Goal: Task Accomplishment & Management: Use online tool/utility

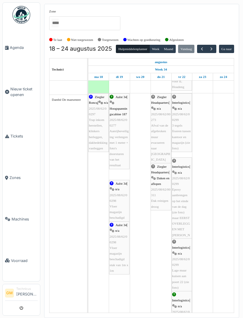
scroll to position [132, 0]
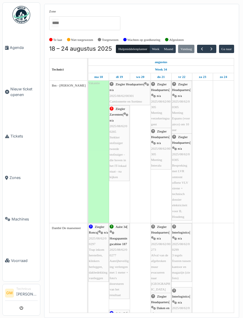
click at [214, 49] on span "button" at bounding box center [211, 49] width 5 height 5
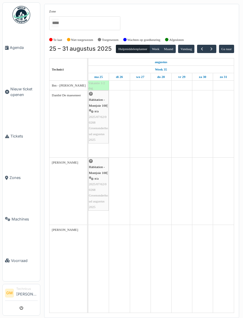
click at [214, 49] on span "button" at bounding box center [211, 49] width 5 height 5
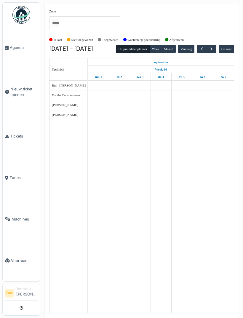
click at [217, 45] on button "button" at bounding box center [212, 49] width 10 height 9
click at [214, 47] on span "button" at bounding box center [211, 49] width 5 height 5
click at [214, 49] on span "button" at bounding box center [211, 49] width 5 height 5
click at [205, 47] on span "button" at bounding box center [202, 49] width 5 height 5
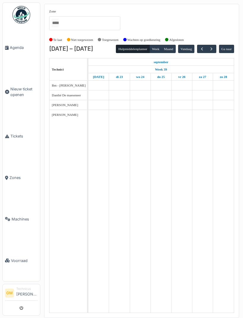
click at [214, 47] on span "button" at bounding box center [211, 49] width 5 height 5
click at [205, 49] on span "button" at bounding box center [202, 49] width 5 height 5
click at [217, 49] on button "button" at bounding box center [212, 49] width 10 height 9
click at [176, 47] on button "Maand" at bounding box center [169, 49] width 14 height 8
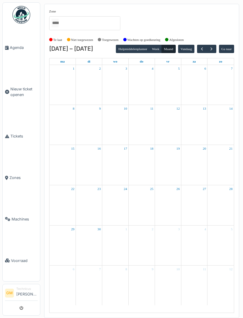
click at [118, 48] on button "Hulpmiddelenplanner" at bounding box center [133, 49] width 34 height 8
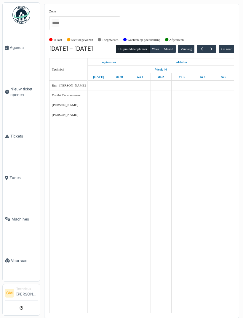
click at [162, 49] on button "Week" at bounding box center [156, 49] width 12 height 8
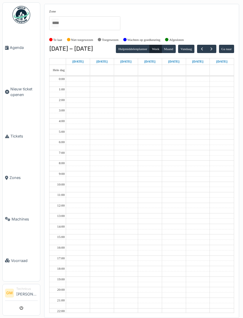
click at [205, 48] on span "button" at bounding box center [202, 49] width 5 height 5
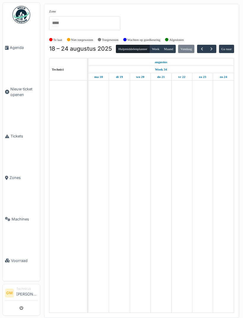
click at [229, 312] on td at bounding box center [223, 197] width 21 height 232
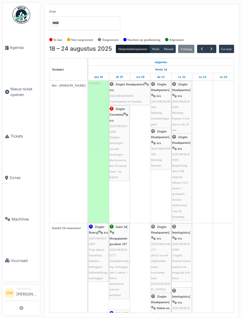
click at [214, 42] on div "Te laat Niet toegewezen Toegewezen Wachten op goedkeuring Afgesloten" at bounding box center [141, 40] width 185 height 10
click at [217, 47] on button "button" at bounding box center [212, 49] width 10 height 9
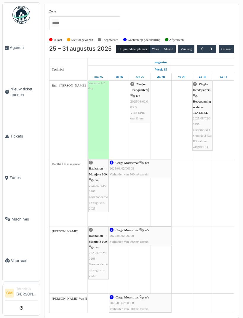
click at [217, 47] on button "button" at bounding box center [212, 49] width 10 height 9
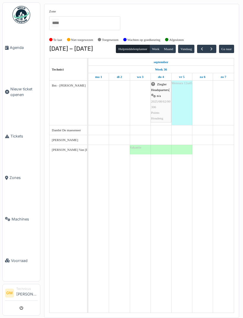
click at [212, 47] on span "button" at bounding box center [211, 49] width 5 height 5
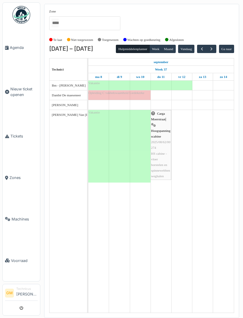
click at [204, 49] on span "button" at bounding box center [202, 49] width 5 height 5
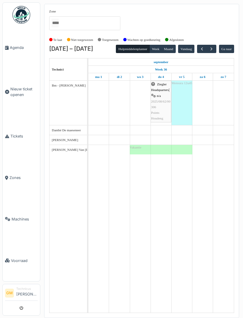
click at [203, 50] on span "button" at bounding box center [202, 49] width 5 height 5
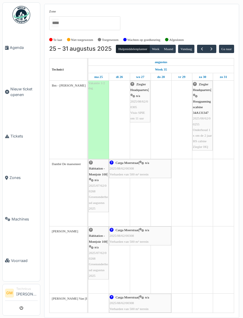
click at [214, 48] on span "button" at bounding box center [211, 49] width 5 height 5
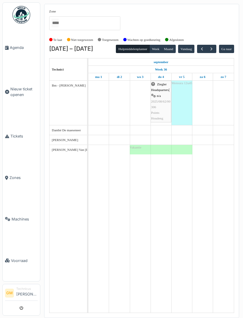
click at [214, 49] on button "button" at bounding box center [212, 49] width 10 height 9
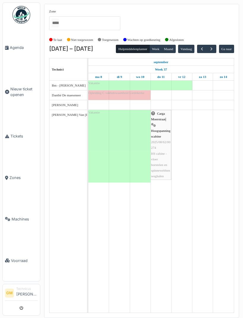
click at [214, 49] on span "button" at bounding box center [211, 49] width 5 height 5
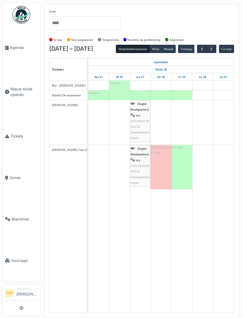
click at [214, 47] on span "button" at bounding box center [211, 49] width 5 height 5
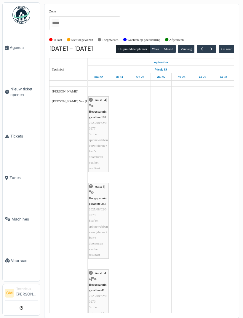
scroll to position [145, 0]
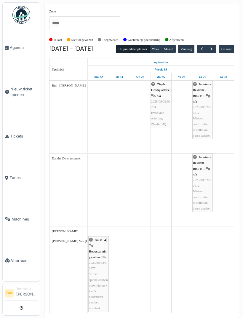
click at [214, 48] on span "button" at bounding box center [211, 49] width 5 height 5
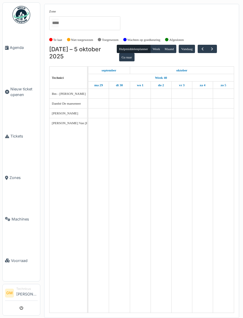
click at [215, 50] on span "button" at bounding box center [212, 49] width 5 height 5
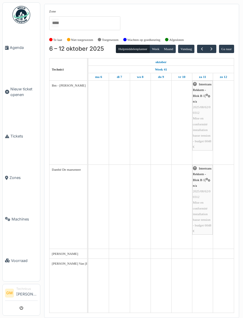
click at [209, 50] on span "button" at bounding box center [211, 49] width 5 height 5
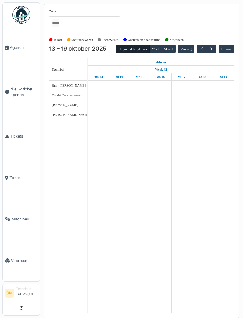
click at [210, 50] on span "button" at bounding box center [211, 49] width 5 height 5
click at [214, 50] on span "button" at bounding box center [211, 49] width 5 height 5
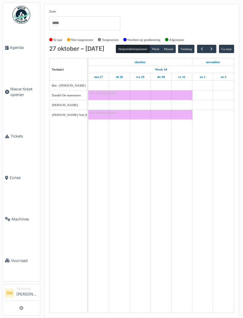
click at [217, 48] on button "button" at bounding box center [212, 49] width 10 height 9
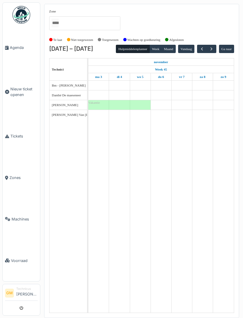
click at [211, 52] on button "button" at bounding box center [212, 49] width 10 height 9
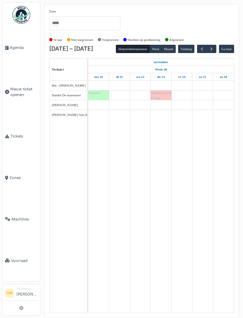
click at [214, 49] on span "button" at bounding box center [211, 49] width 5 height 5
click at [214, 51] on span "button" at bounding box center [211, 49] width 5 height 5
click at [217, 50] on button "button" at bounding box center [212, 49] width 10 height 9
click at [212, 51] on span "button" at bounding box center [211, 49] width 5 height 5
click at [213, 50] on span "button" at bounding box center [211, 49] width 5 height 5
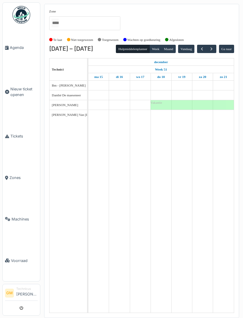
click at [214, 50] on span "button" at bounding box center [211, 49] width 5 height 5
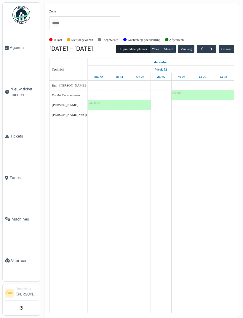
click at [214, 51] on span "button" at bounding box center [211, 49] width 5 height 5
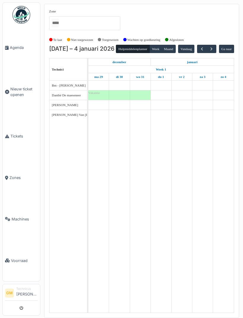
click at [195, 50] on button "Vandaag" at bounding box center [186, 49] width 16 height 8
